Goal: Transaction & Acquisition: Purchase product/service

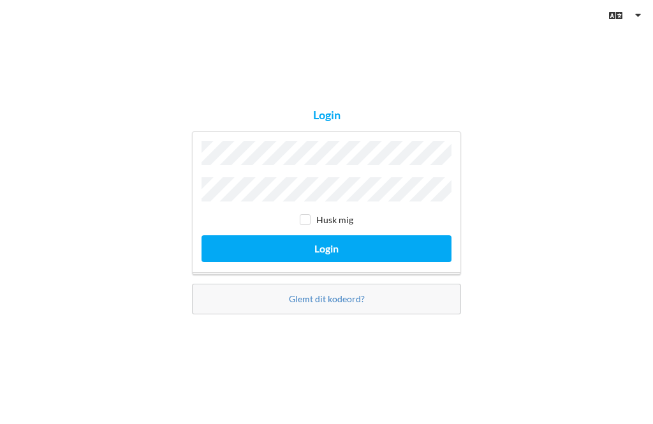
click at [326, 261] on button "Login" at bounding box center [326, 248] width 250 height 26
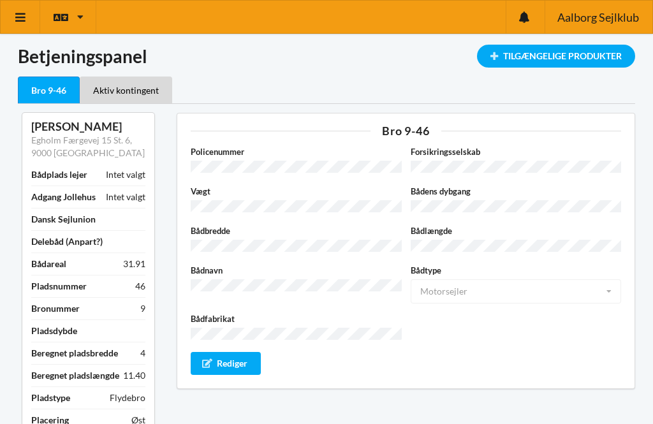
click at [565, 57] on div "Tilgængelige Produkter" at bounding box center [556, 56] width 158 height 23
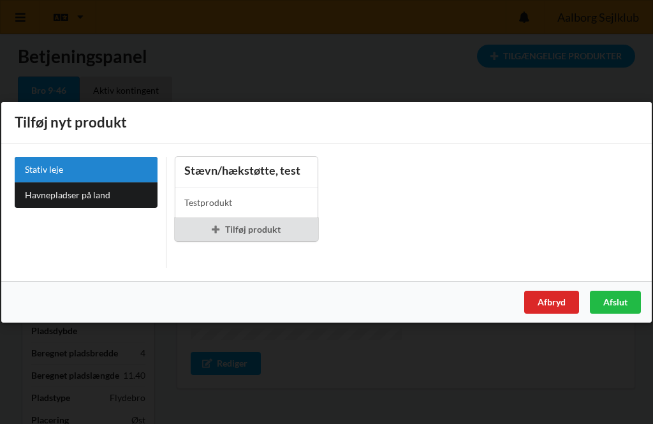
click at [105, 189] on link "Havnepladser på land" at bounding box center [86, 194] width 143 height 25
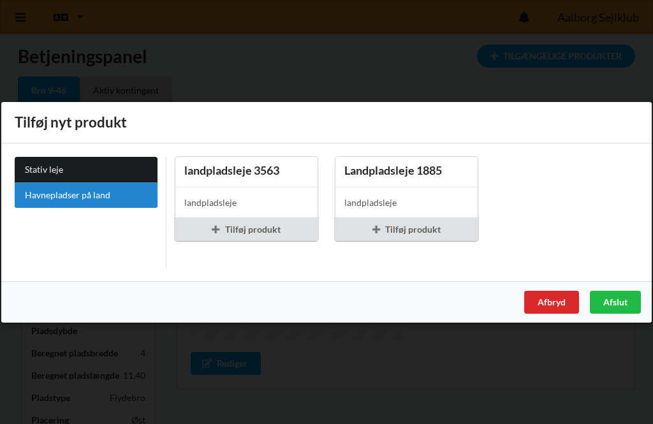
click at [623, 299] on div "Afslut" at bounding box center [614, 301] width 51 height 23
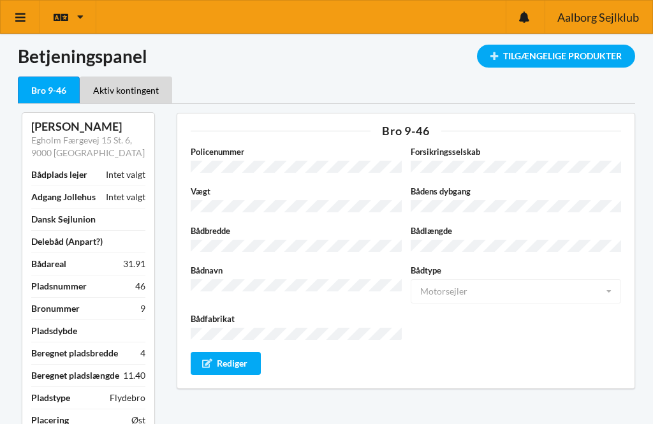
scroll to position [9, 0]
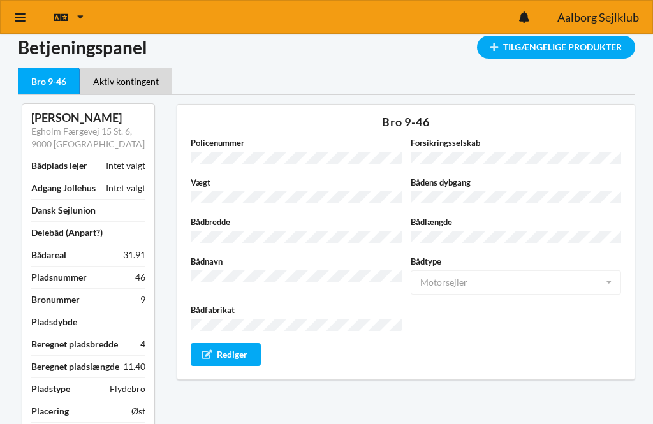
click at [129, 82] on div "Aktiv kontingent" at bounding box center [126, 81] width 92 height 27
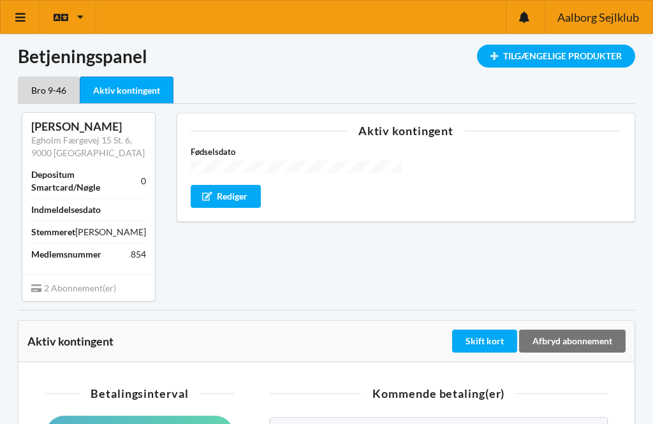
click at [572, 64] on div "Tilgængelige Produkter" at bounding box center [556, 56] width 158 height 23
click at [45, 86] on div "Bro 9-46" at bounding box center [49, 89] width 62 height 27
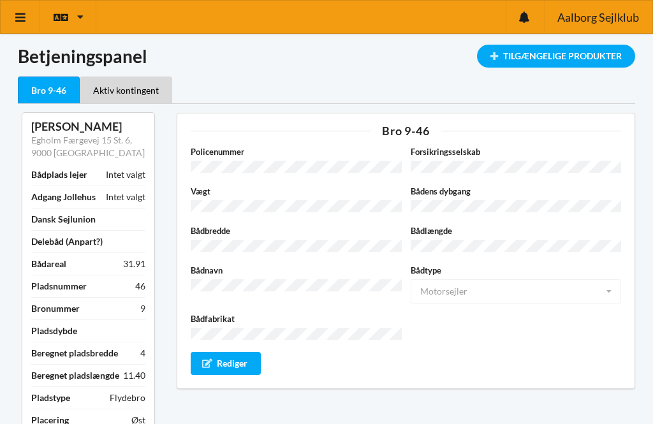
click at [77, 20] on icon at bounding box center [80, 17] width 6 height 10
click at [563, 54] on div "Tilgængelige Produkter" at bounding box center [556, 56] width 158 height 23
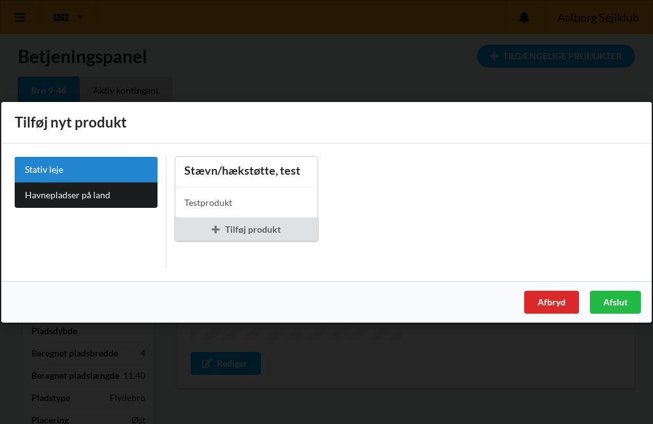
click at [621, 297] on div "Afslut" at bounding box center [614, 301] width 51 height 23
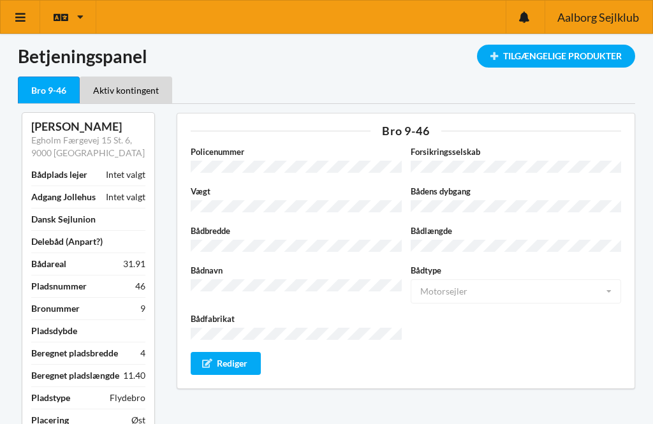
click at [129, 87] on div "Aktiv kontingent" at bounding box center [126, 89] width 92 height 27
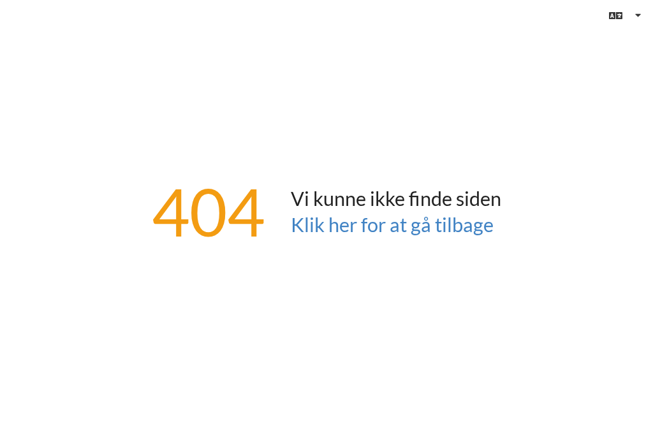
click at [401, 236] on link "Klik her for at gå tilbage" at bounding box center [392, 225] width 203 height 24
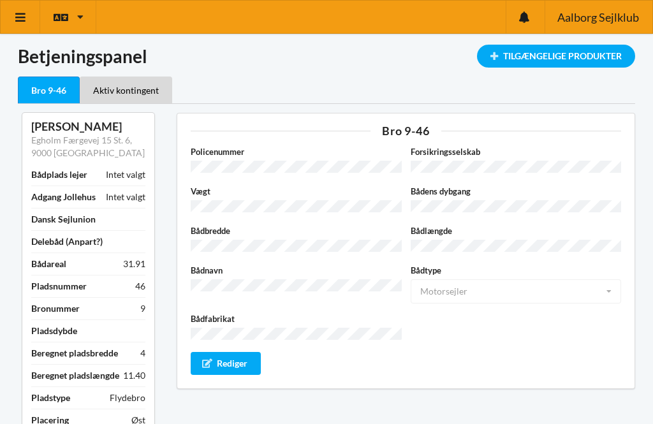
click at [571, 60] on div "Tilgængelige Produkter" at bounding box center [556, 56] width 158 height 23
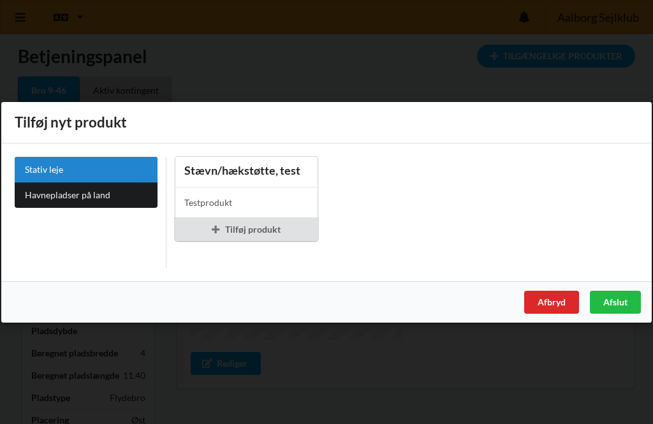
click at [259, 171] on div "Stævn/hækstøtte, test" at bounding box center [246, 170] width 124 height 15
click at [266, 232] on div "Tilføj produkt" at bounding box center [246, 228] width 143 height 23
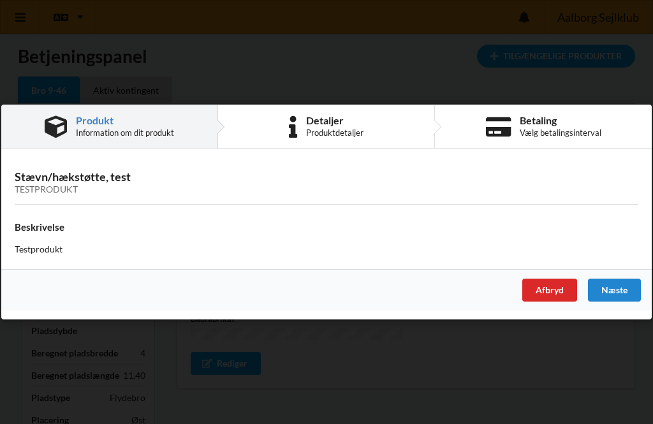
click at [48, 224] on h4 "Beskrivelse" at bounding box center [326, 228] width 623 height 12
click at [622, 286] on div "Næste" at bounding box center [614, 289] width 53 height 23
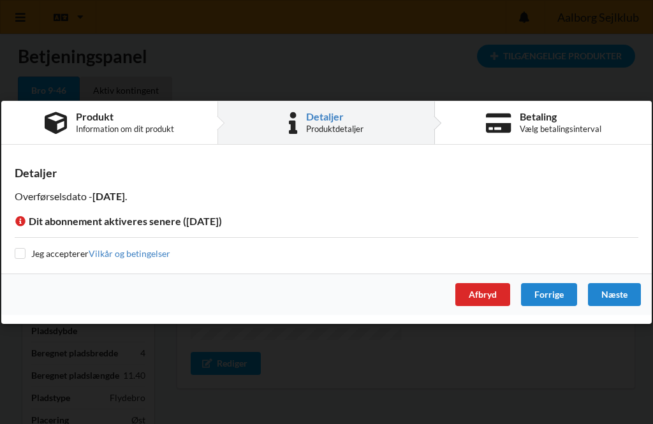
click at [619, 295] on div "Næste" at bounding box center [614, 293] width 53 height 23
